Goal: Task Accomplishment & Management: Manage account settings

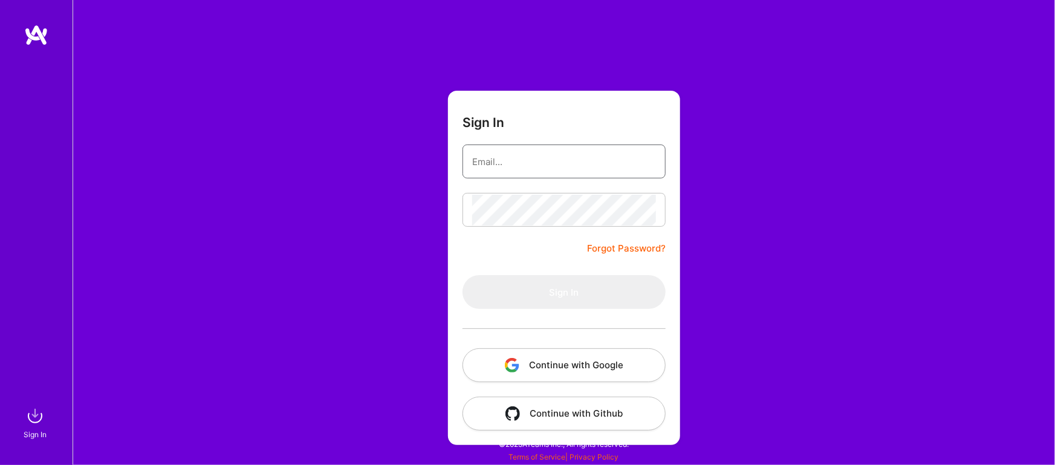
type input "[EMAIL_ADDRESS][DOMAIN_NAME]"
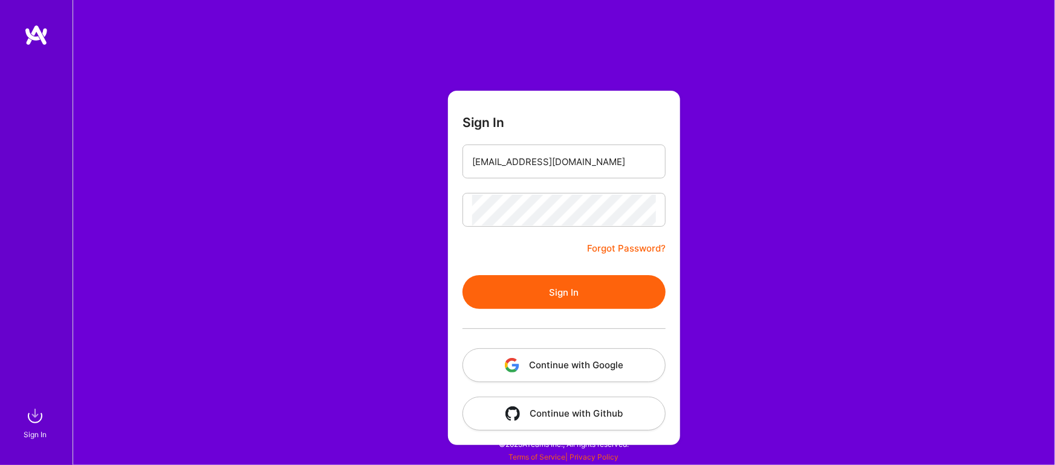
click at [532, 291] on button "Sign In" at bounding box center [563, 292] width 203 height 34
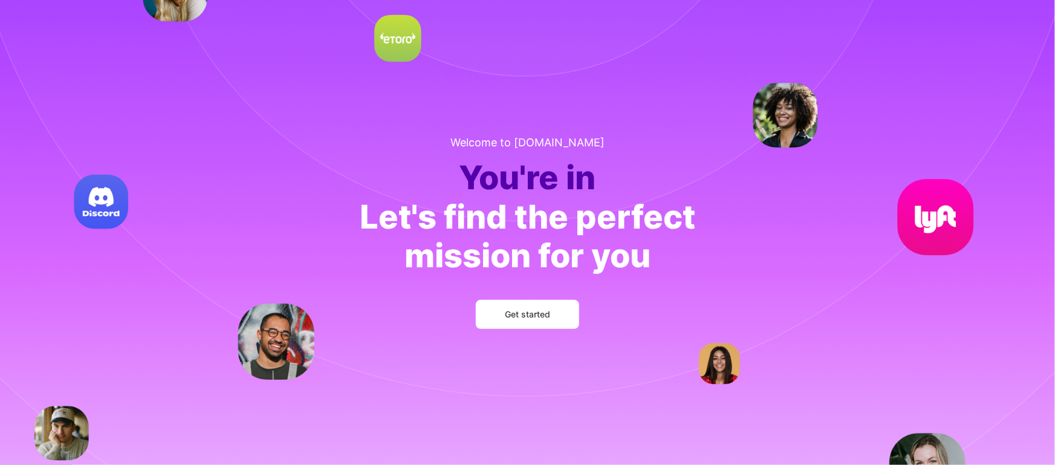
click at [519, 316] on span "Get started" at bounding box center [527, 314] width 45 height 12
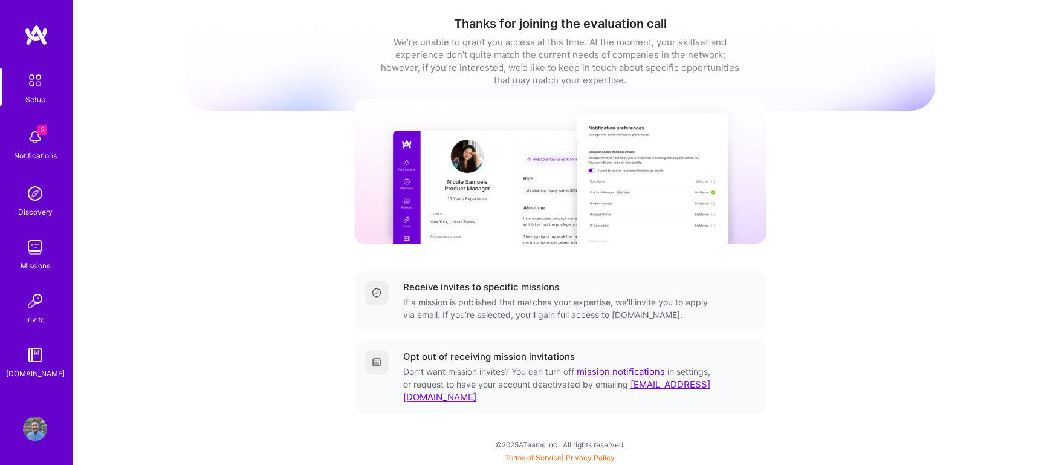
scroll to position [3, 0]
click at [31, 137] on img at bounding box center [35, 137] width 24 height 24
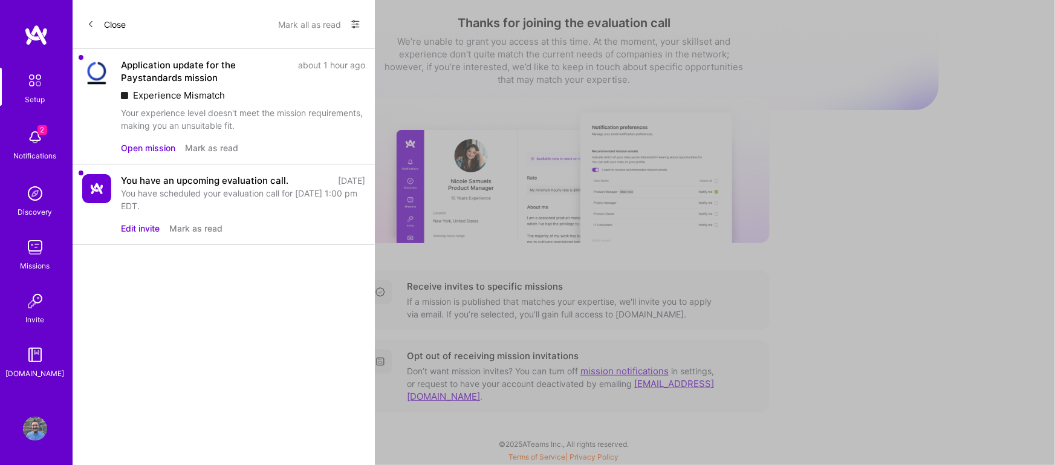
click at [305, 22] on button "Mark all as read" at bounding box center [309, 24] width 63 height 19
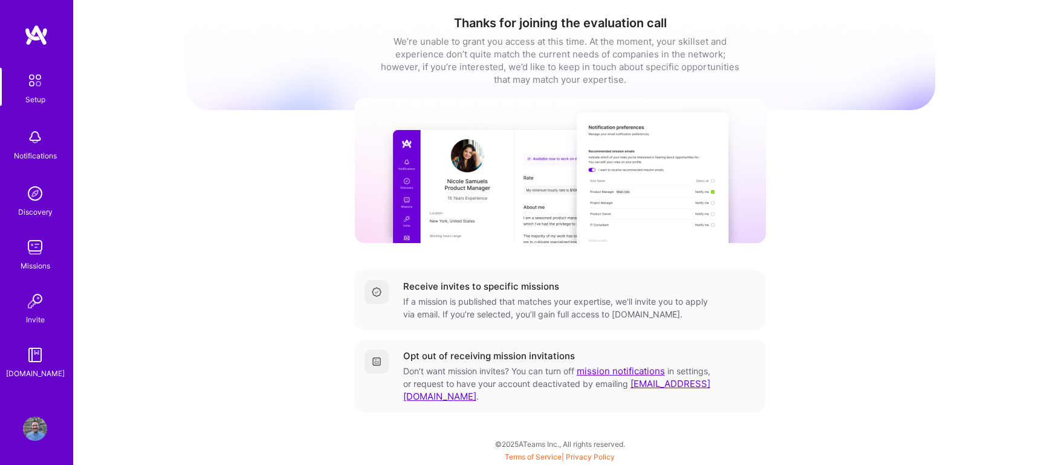
click at [45, 36] on img at bounding box center [36, 35] width 24 height 22
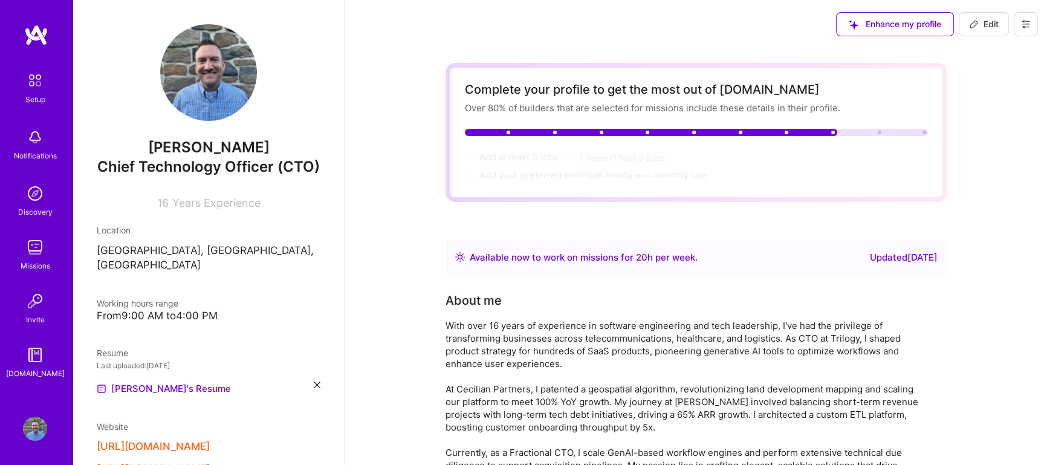
click at [31, 206] on div "Discovery" at bounding box center [35, 212] width 34 height 13
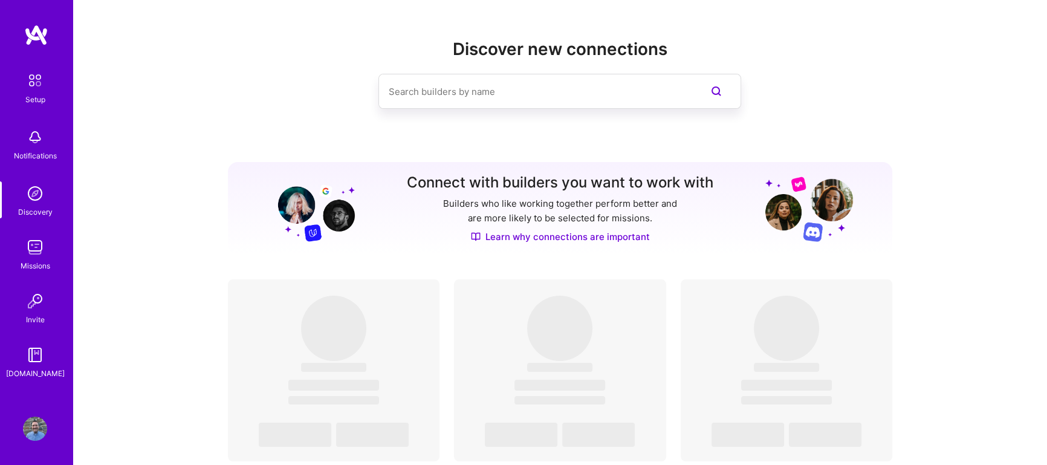
click at [39, 144] on img at bounding box center [35, 137] width 24 height 24
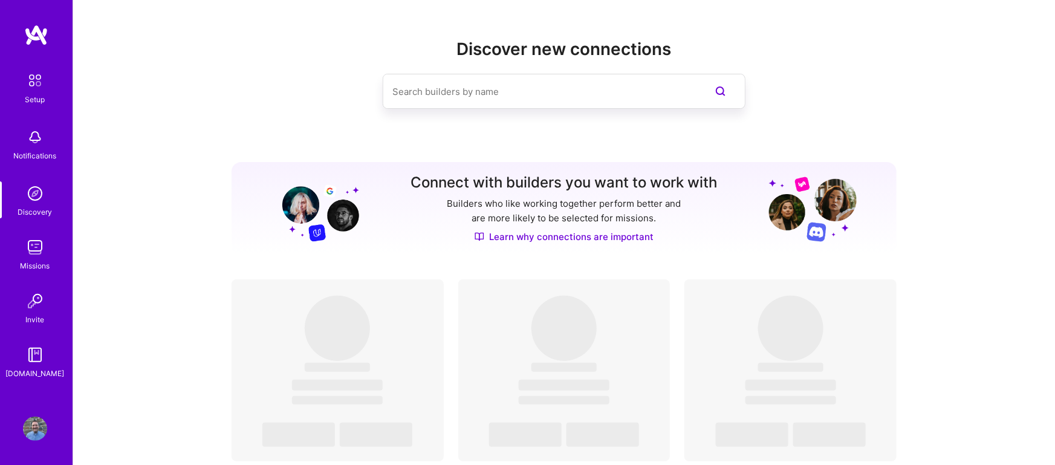
click at [22, 242] on link "Missions" at bounding box center [35, 253] width 75 height 37
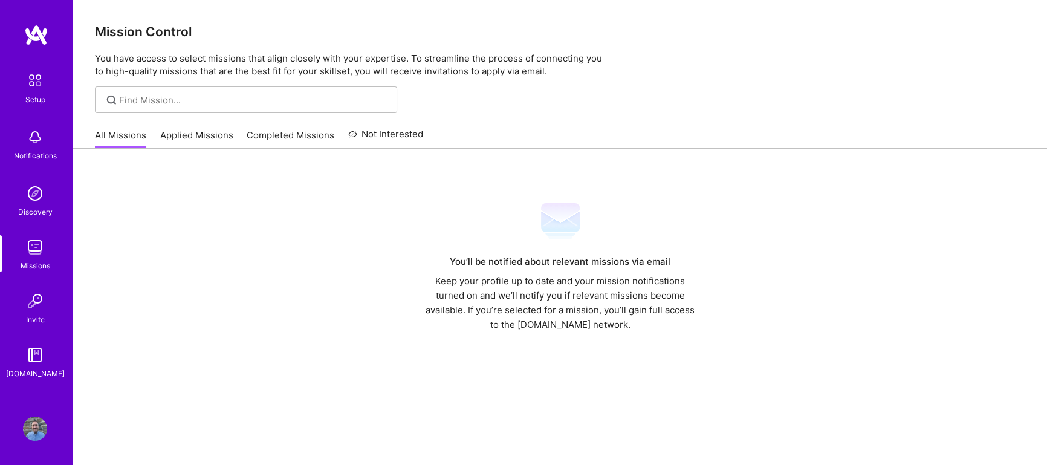
click at [198, 132] on link "Applied Missions" at bounding box center [196, 139] width 73 height 20
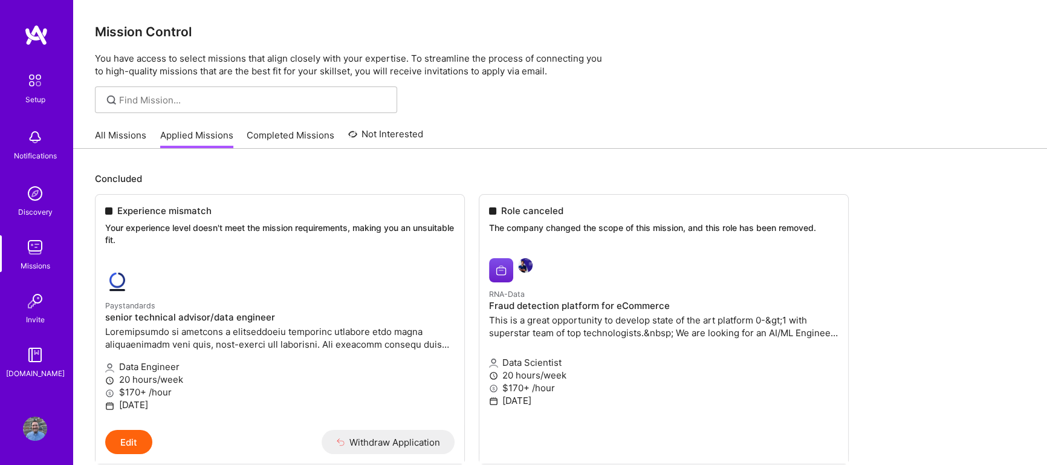
click at [289, 141] on link "Completed Missions" at bounding box center [291, 139] width 88 height 20
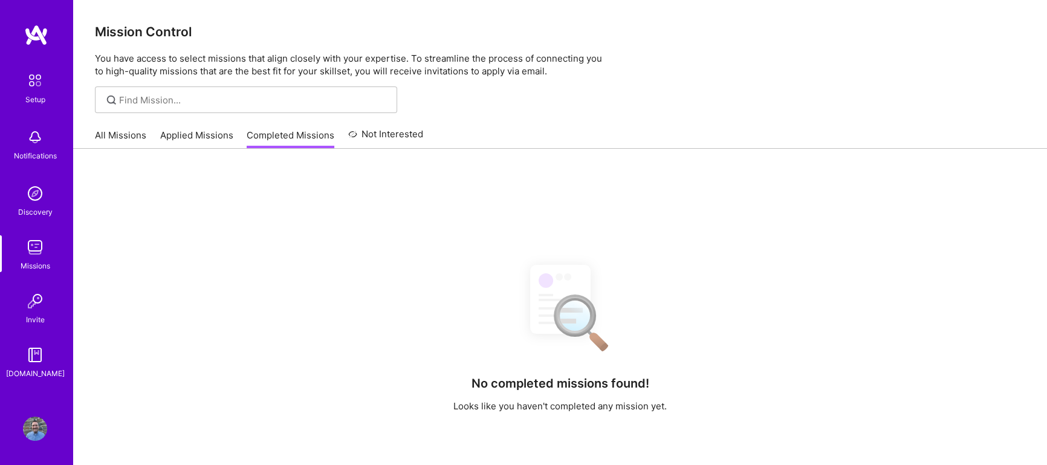
click at [190, 139] on link "Applied Missions" at bounding box center [196, 139] width 73 height 20
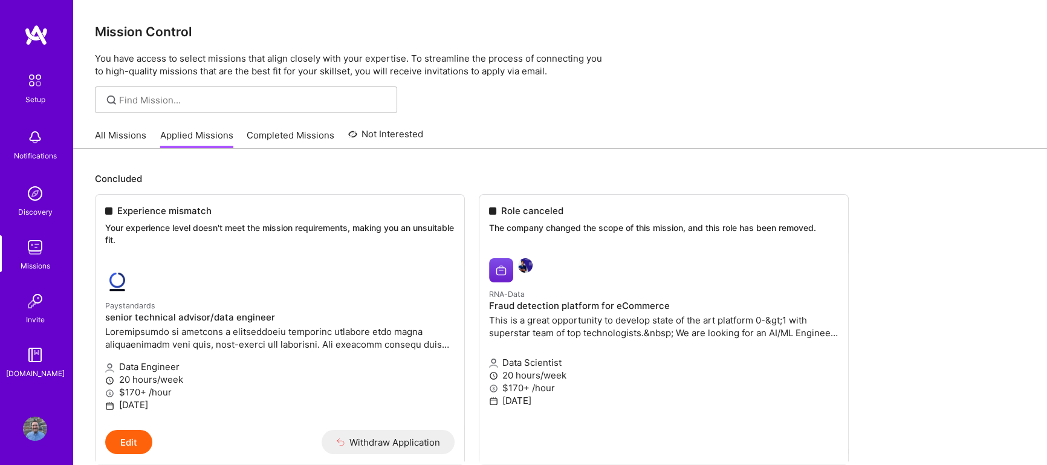
click at [287, 138] on link "Completed Missions" at bounding box center [291, 139] width 88 height 20
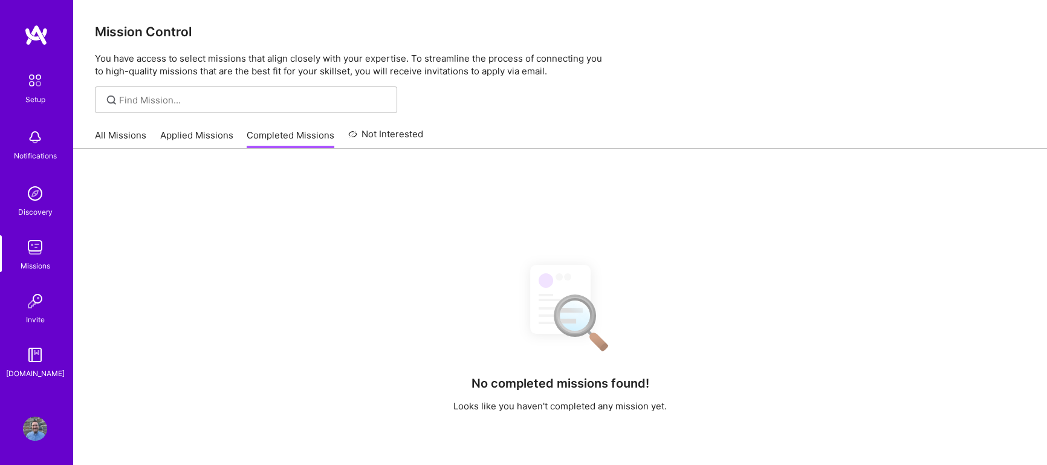
click at [108, 132] on link "All Missions" at bounding box center [120, 139] width 51 height 20
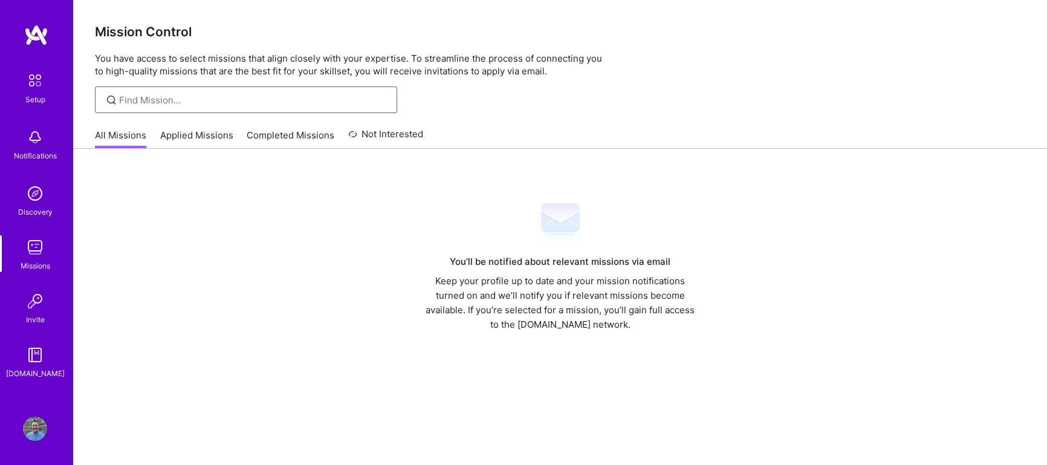
click at [173, 101] on input at bounding box center [253, 100] width 269 height 13
click at [140, 245] on div "You’ll be notified about relevant missions via email Keep your profile up to da…" at bounding box center [560, 267] width 930 height 130
click at [141, 232] on div "You’ll be notified about relevant missions via email Keep your profile up to da…" at bounding box center [560, 267] width 930 height 130
